Goal: Information Seeking & Learning: Learn about a topic

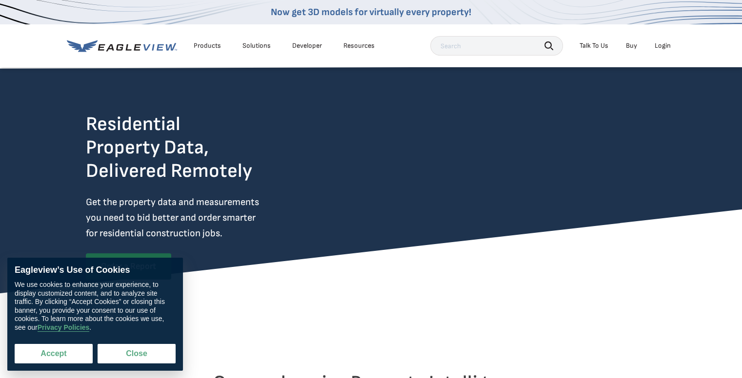
click at [55, 352] on button "Accept" at bounding box center [54, 354] width 78 height 20
checkbox input "true"
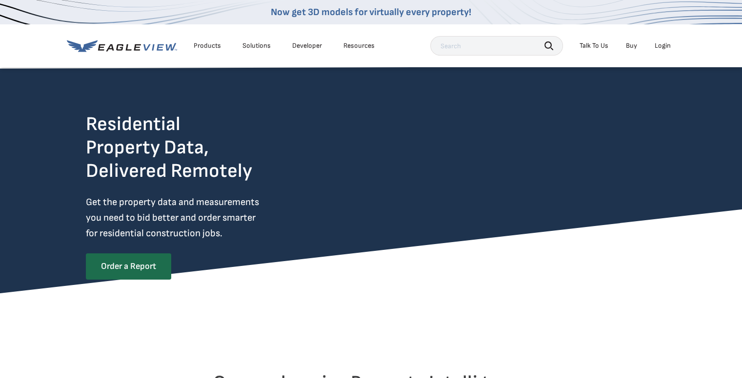
click at [255, 45] on div "Solutions" at bounding box center [256, 45] width 28 height 9
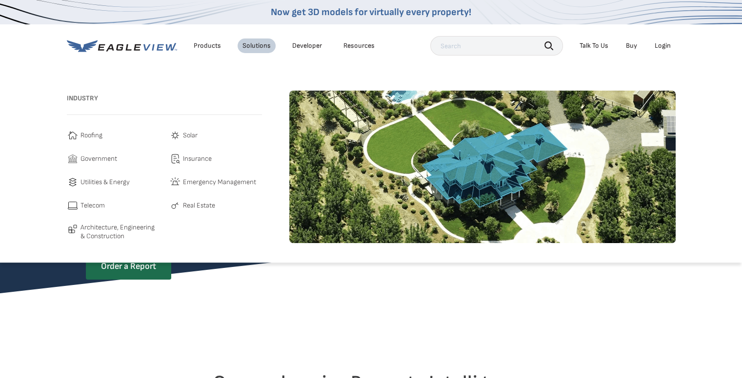
click at [91, 133] on span "Roofing" at bounding box center [91, 136] width 22 height 12
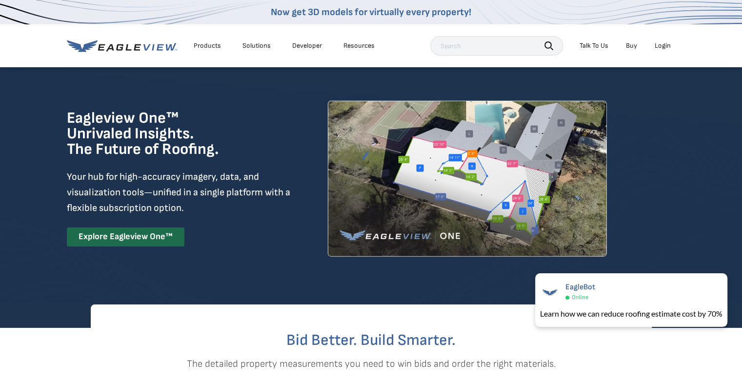
click at [207, 46] on div "Products" at bounding box center [207, 45] width 27 height 9
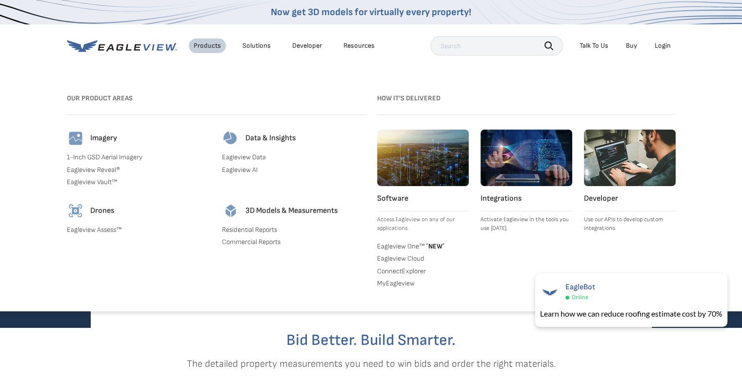
click at [107, 157] on link "1-Inch GSD Aerial Imagery" at bounding box center [138, 157] width 143 height 9
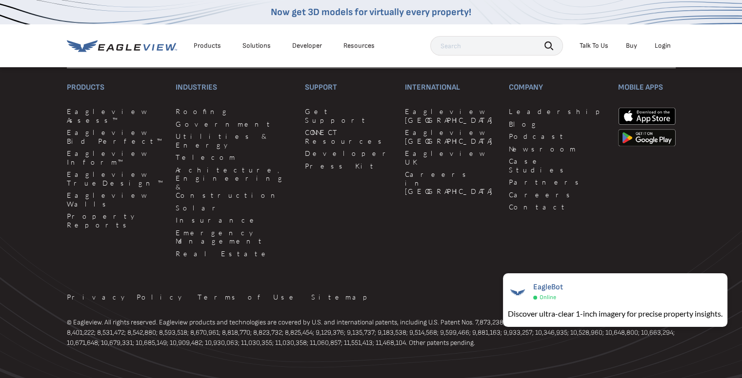
scroll to position [3107, 0]
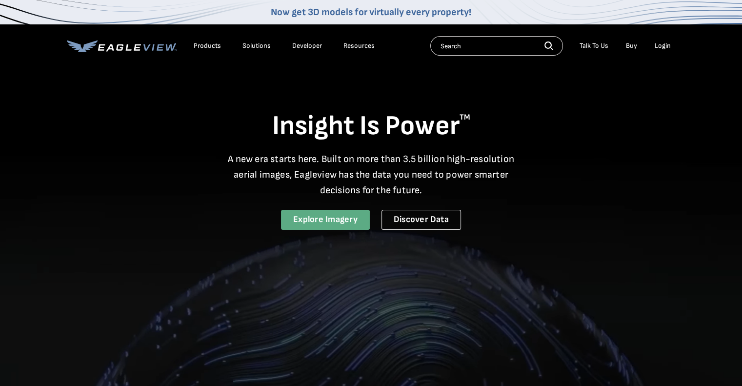
click at [338, 220] on link "Explore Imagery" at bounding box center [325, 220] width 89 height 20
